Goal: Check status: Check status

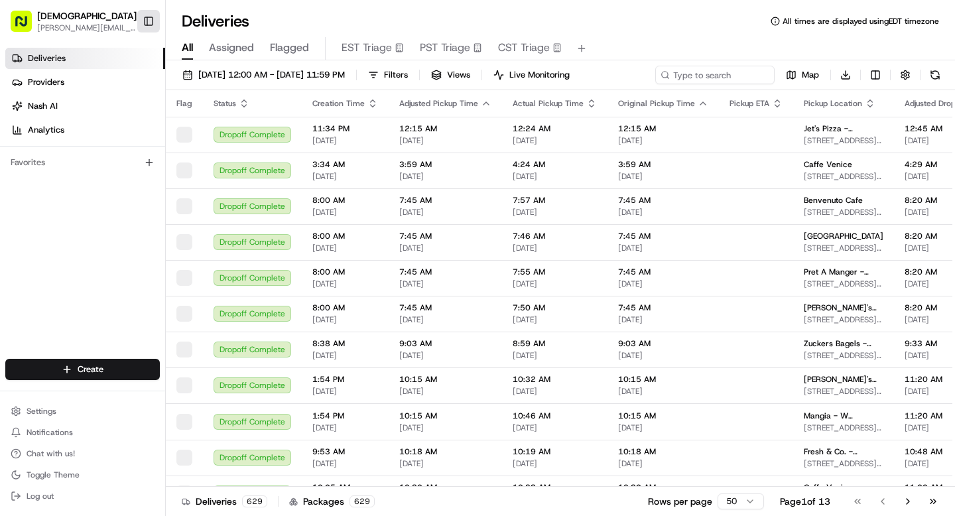
click at [149, 19] on button "Toggle Sidebar" at bounding box center [148, 21] width 23 height 23
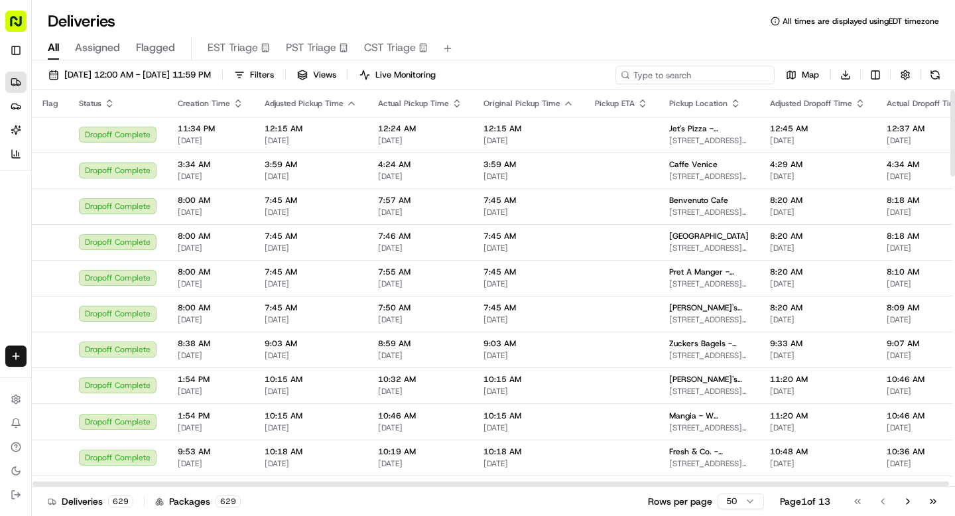
click at [695, 74] on input at bounding box center [694, 75] width 159 height 19
type input "tpg"
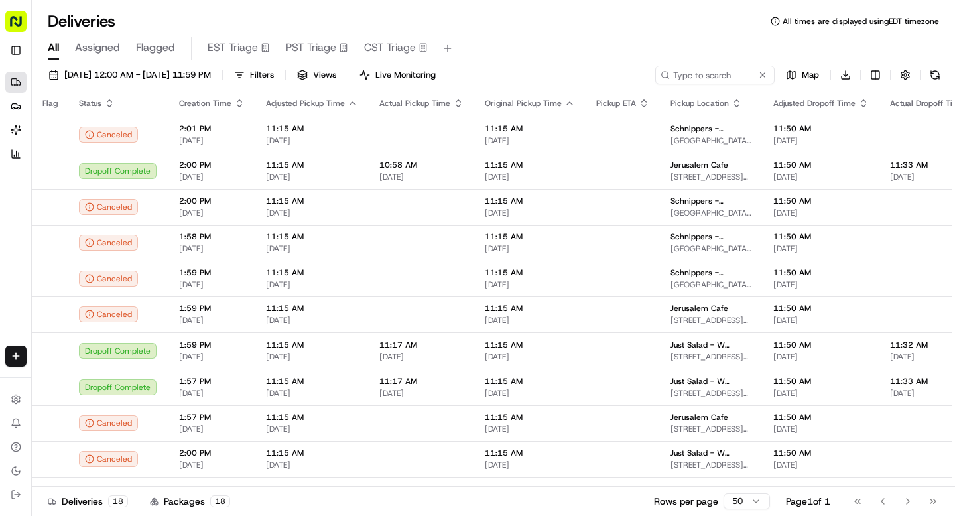
click at [312, 56] on button "PST Triage" at bounding box center [317, 48] width 62 height 23
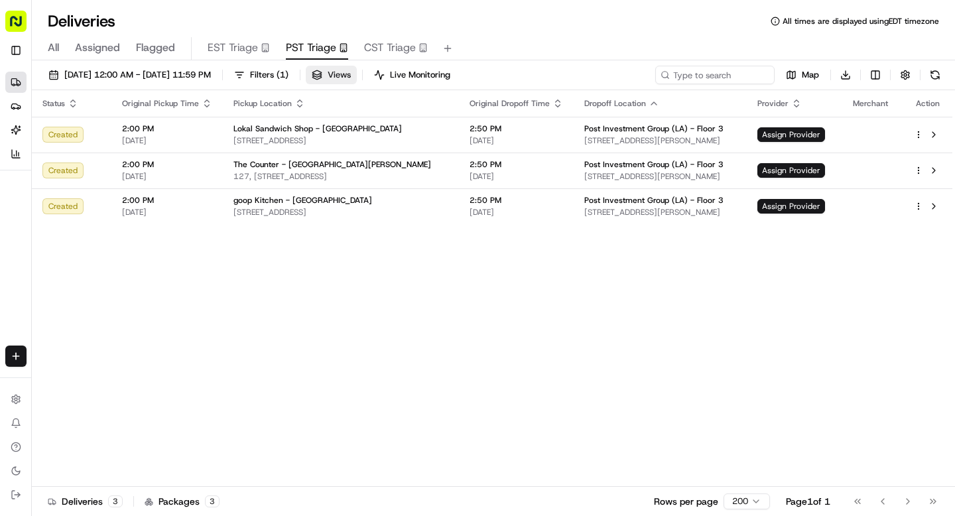
click at [351, 80] on span "Views" at bounding box center [338, 75] width 23 height 12
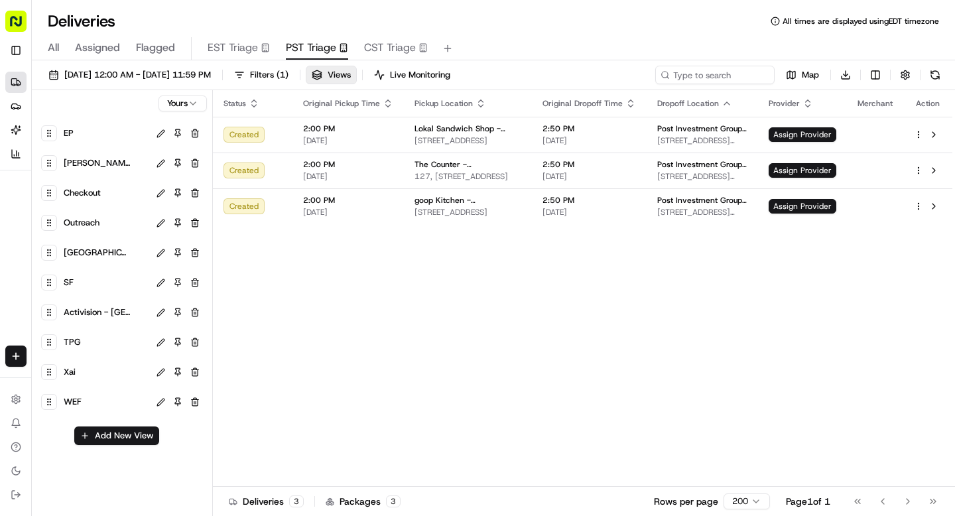
click at [127, 341] on div "TPG" at bounding box center [105, 342] width 88 height 19
type input "[STREET_ADDRESS]"
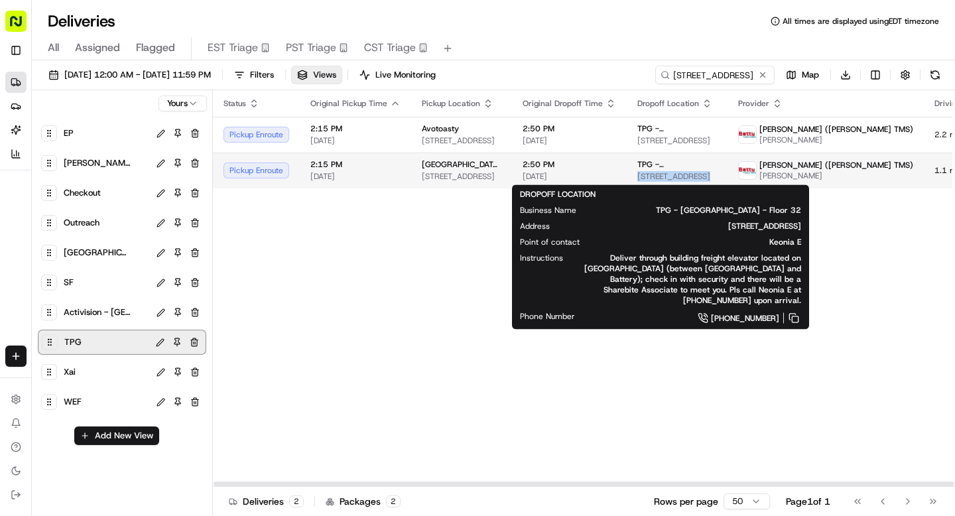
drag, startPoint x: 624, startPoint y: 178, endPoint x: 695, endPoint y: 178, distance: 70.9
click at [695, 178] on span "[STREET_ADDRESS]" at bounding box center [677, 176] width 80 height 11
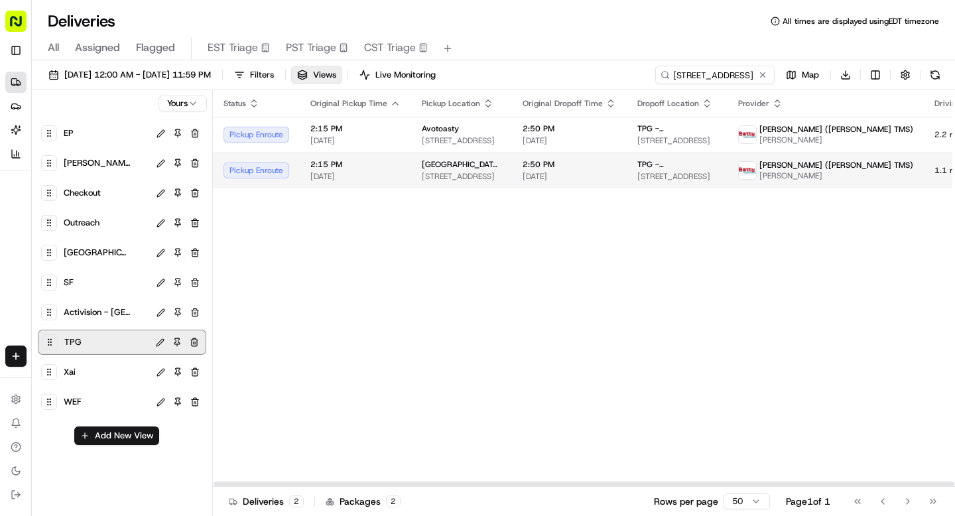
click at [685, 175] on span "[STREET_ADDRESS]" at bounding box center [677, 176] width 80 height 11
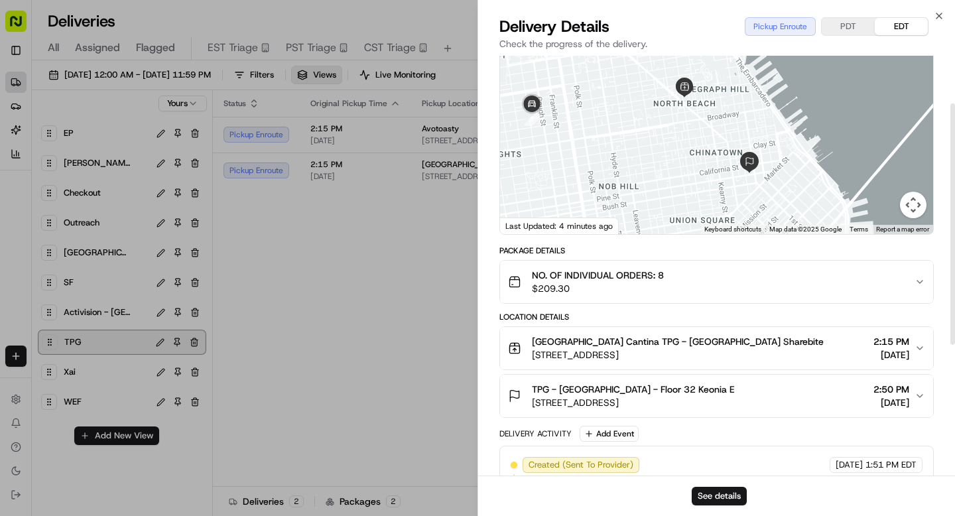
scroll to position [83, 0]
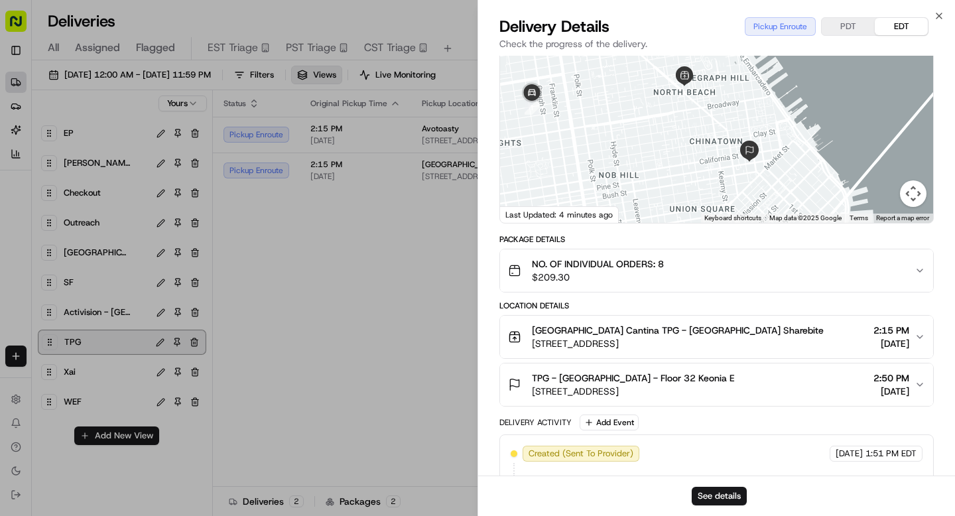
drag, startPoint x: 532, startPoint y: 396, endPoint x: 737, endPoint y: 399, distance: 204.9
click at [737, 399] on button "TPG - [GEOGRAPHIC_DATA] - Floor [GEOGRAPHIC_DATA][STREET_ADDRESS] 2:50 PM [DATE]" at bounding box center [716, 384] width 433 height 42
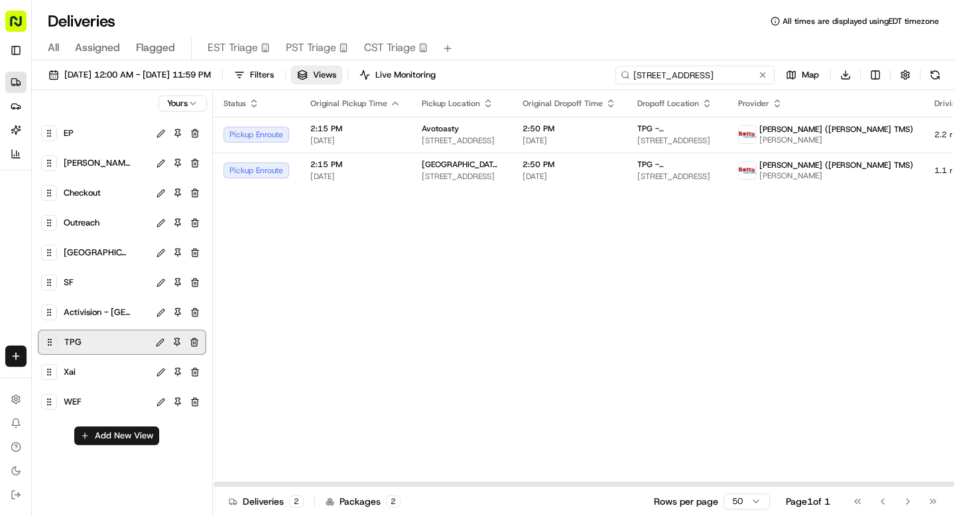
click at [716, 77] on input "[STREET_ADDRESS]" at bounding box center [694, 75] width 159 height 19
paste input ", [GEOGRAPHIC_DATA], [GEOGRAPHIC_DATA]"
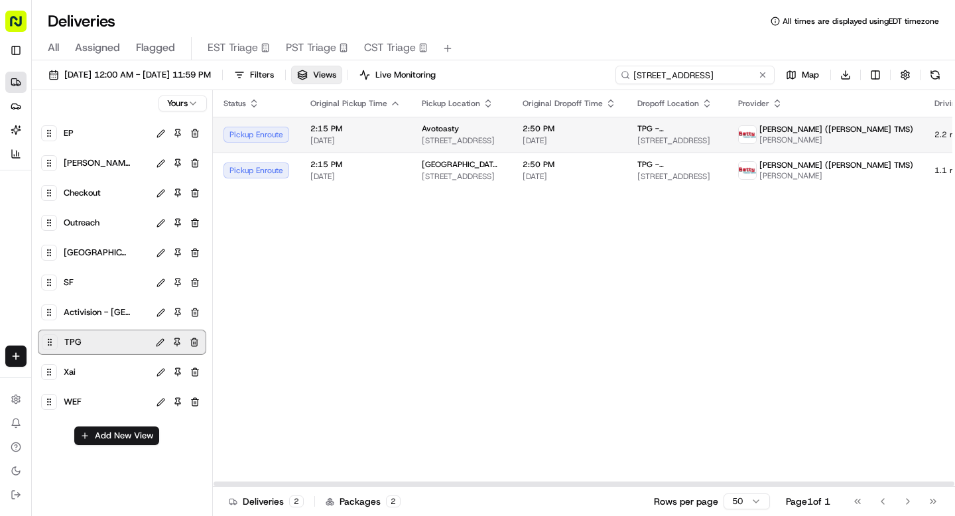
type input "[STREET_ADDRESS]"
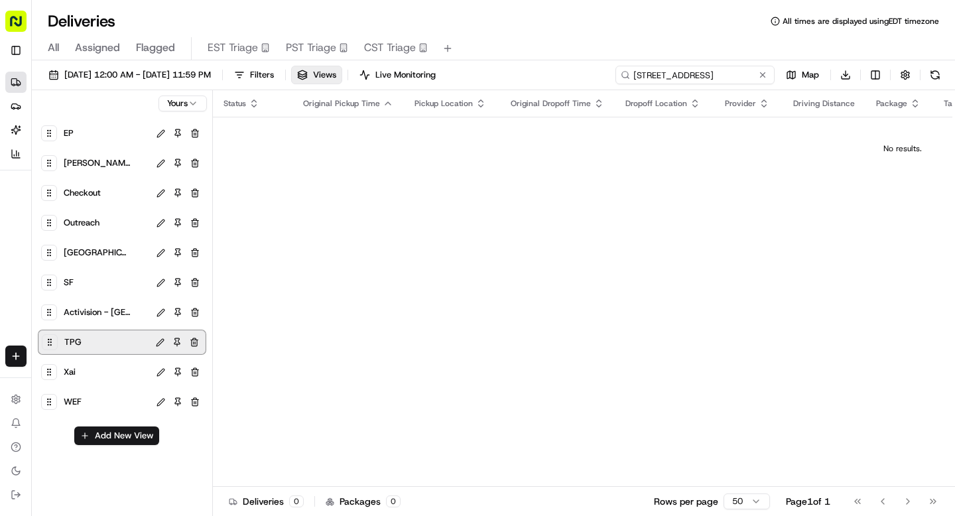
click at [735, 69] on input "[STREET_ADDRESS]" at bounding box center [694, 75] width 159 height 19
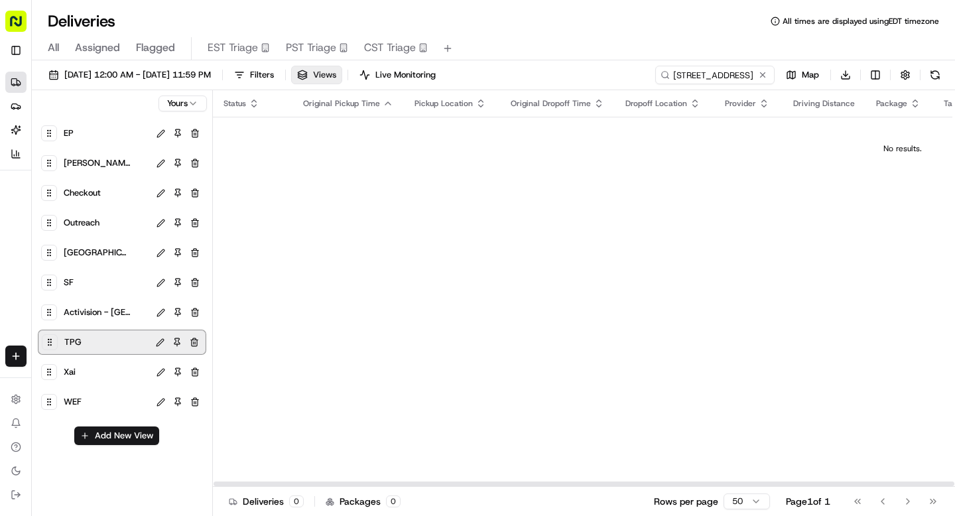
click at [336, 74] on span "Views" at bounding box center [324, 75] width 23 height 12
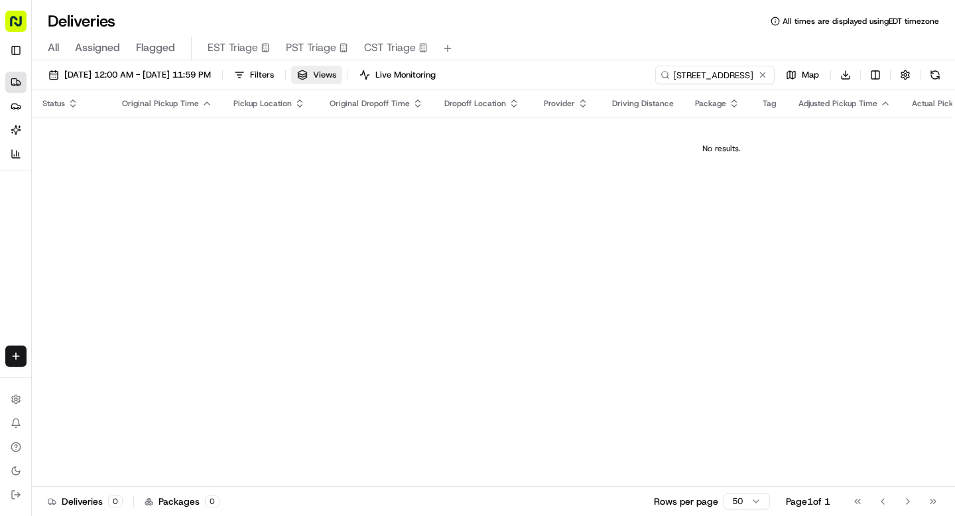
click at [336, 74] on span "Views" at bounding box center [324, 75] width 23 height 12
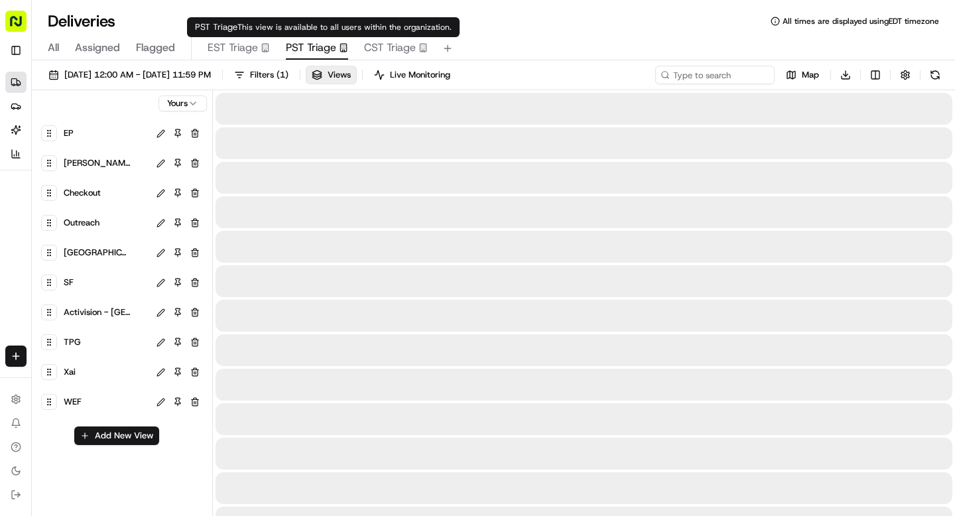
click at [289, 51] on span "PST Triage" at bounding box center [311, 48] width 50 height 16
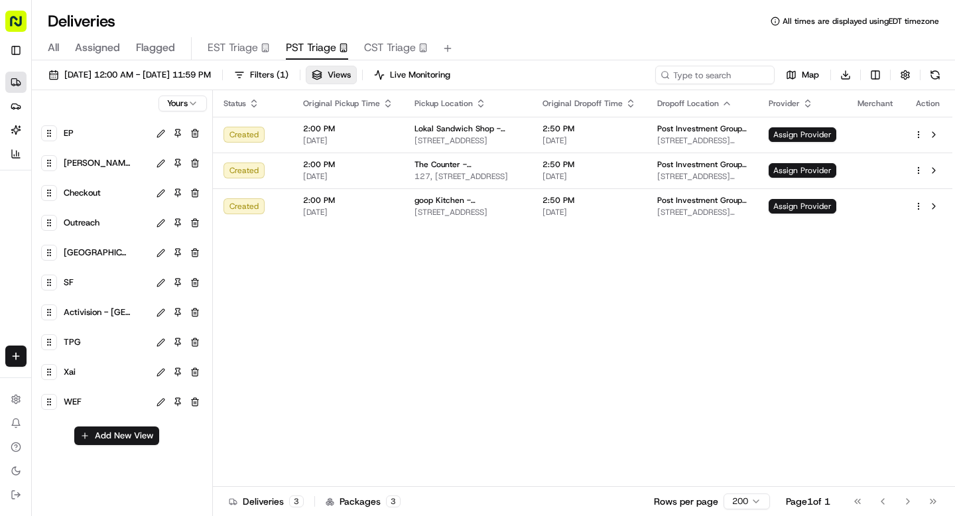
click at [76, 343] on span "TPG" at bounding box center [72, 342] width 17 height 19
type input "[STREET_ADDRESS]"
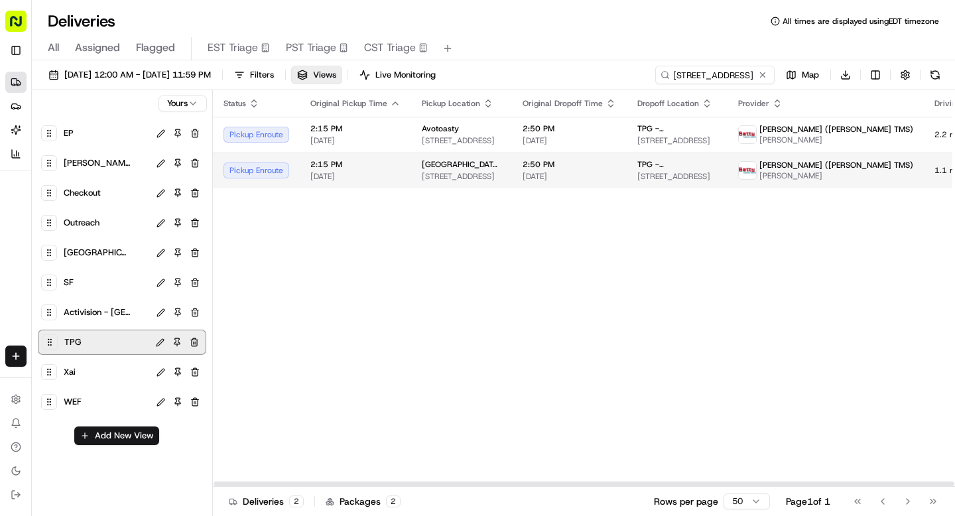
click at [472, 170] on div "[GEOGRAPHIC_DATA] Cantina [STREET_ADDRESS]" at bounding box center [462, 170] width 80 height 23
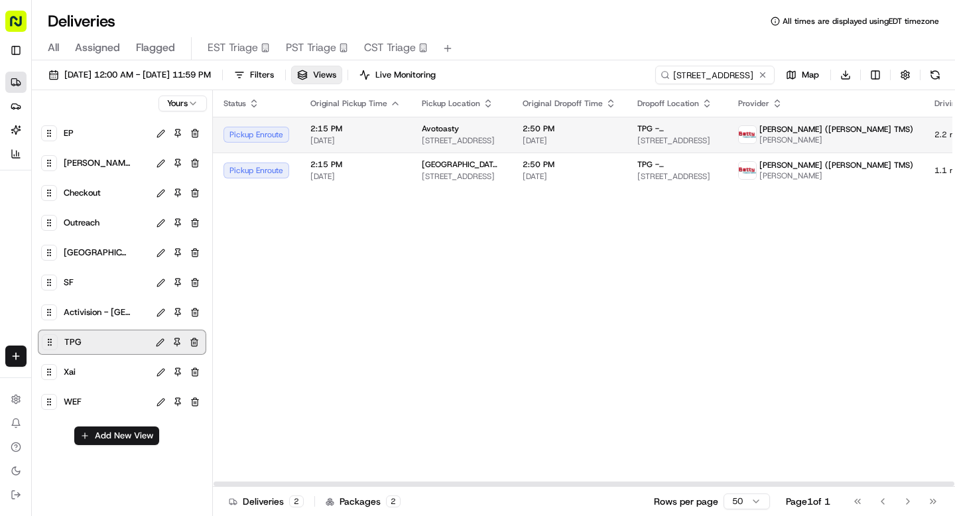
click at [405, 137] on td "2:15 PM [DATE]" at bounding box center [355, 135] width 111 height 36
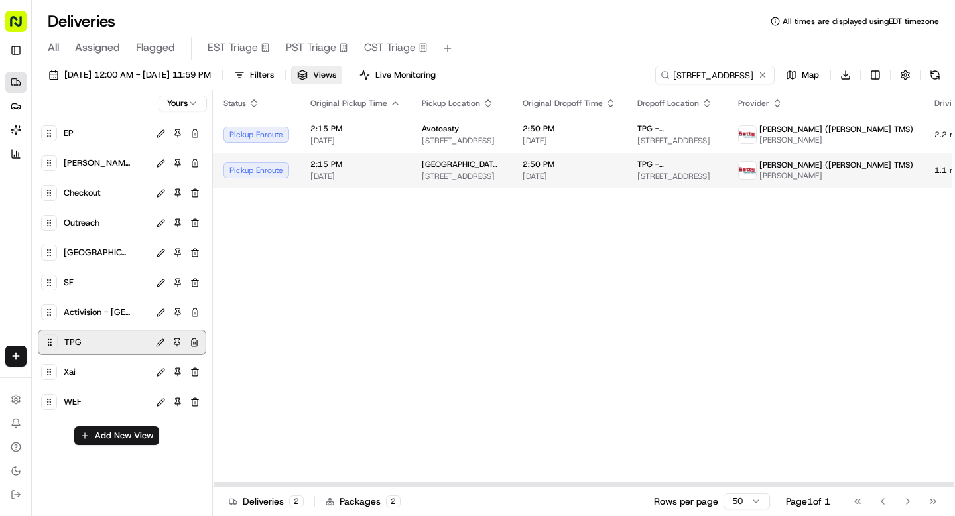
click at [357, 177] on span "[DATE]" at bounding box center [355, 176] width 90 height 11
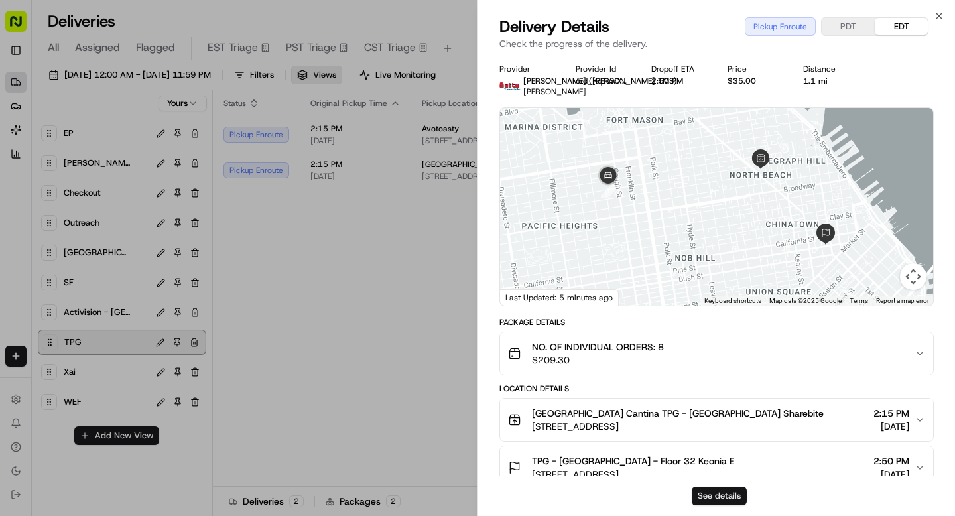
click at [720, 489] on button "See details" at bounding box center [718, 496] width 55 height 19
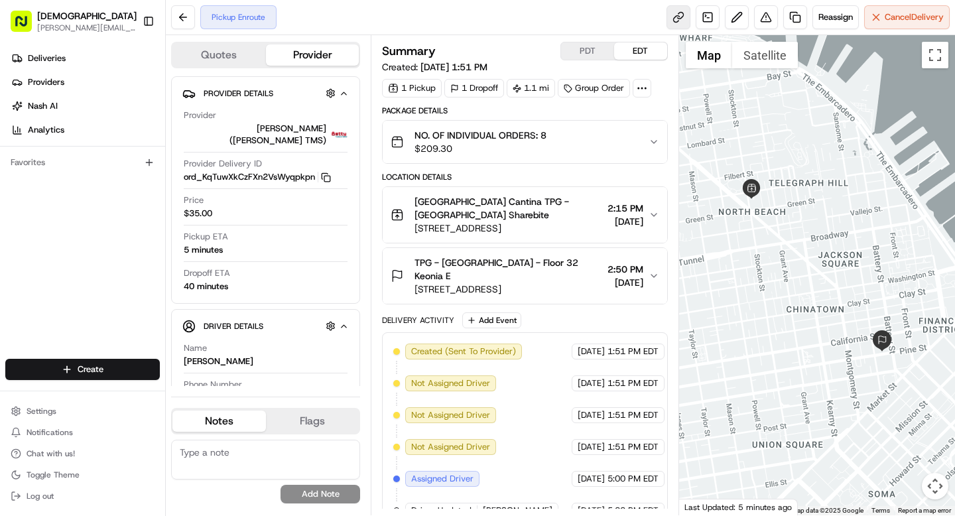
click at [674, 20] on link at bounding box center [678, 17] width 24 height 24
